Goal: Register for event/course

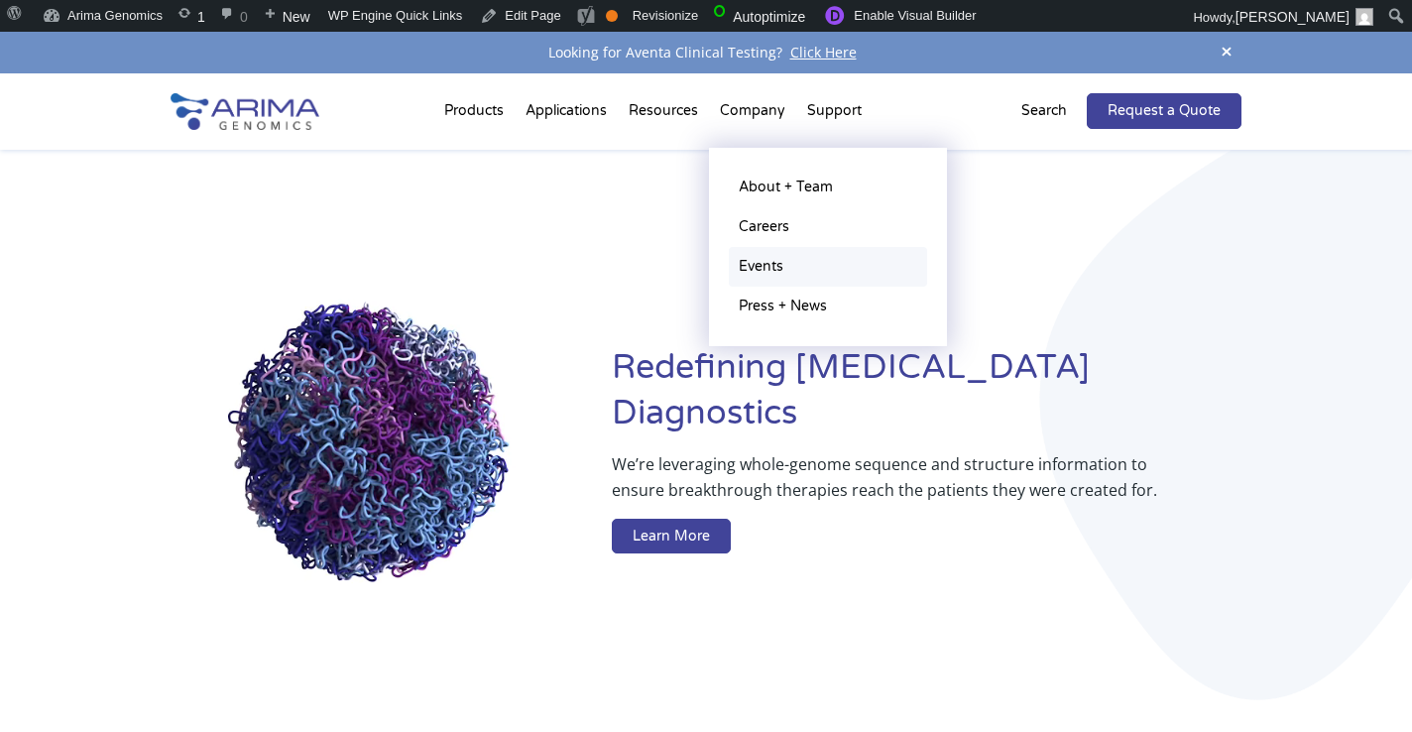
click at [769, 277] on link "Events" at bounding box center [828, 267] width 198 height 40
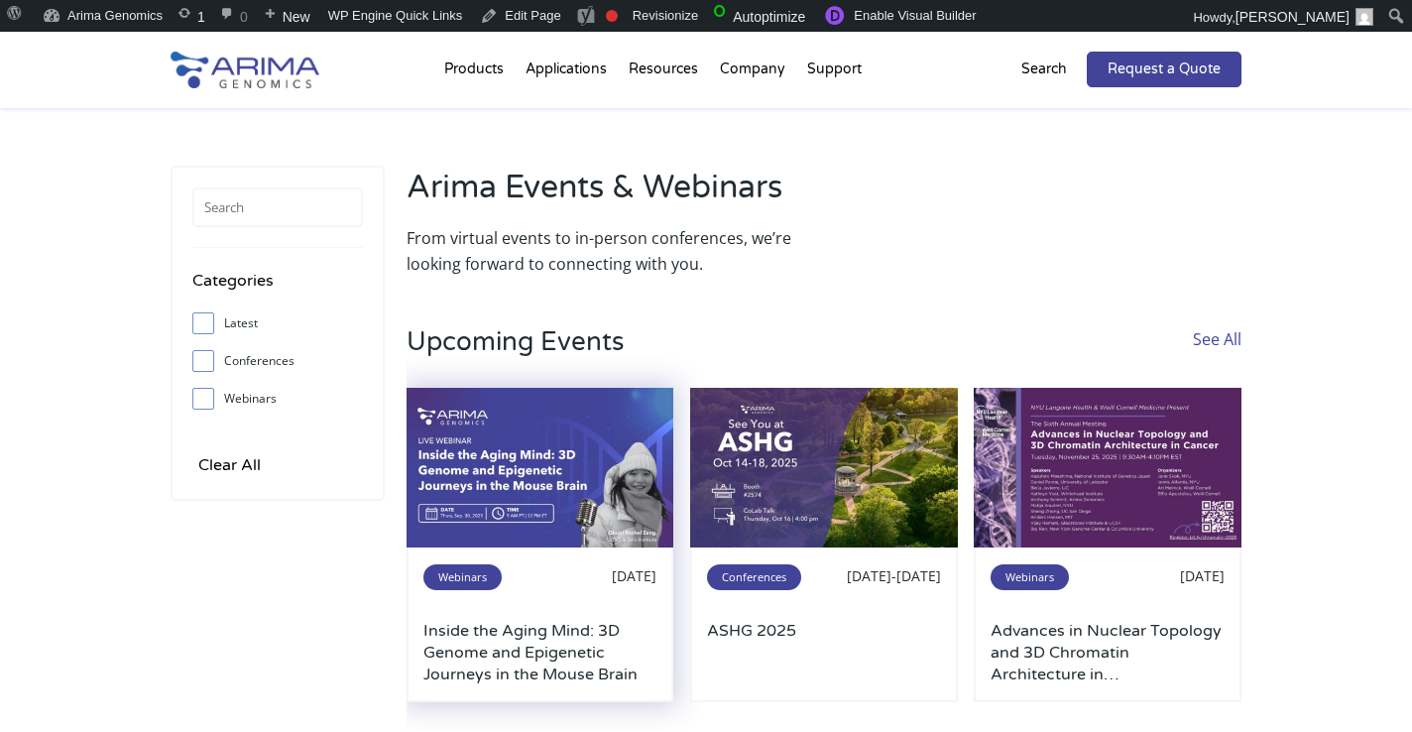
click at [609, 475] on img at bounding box center [541, 468] width 268 height 161
